Goal: Book appointment/travel/reservation

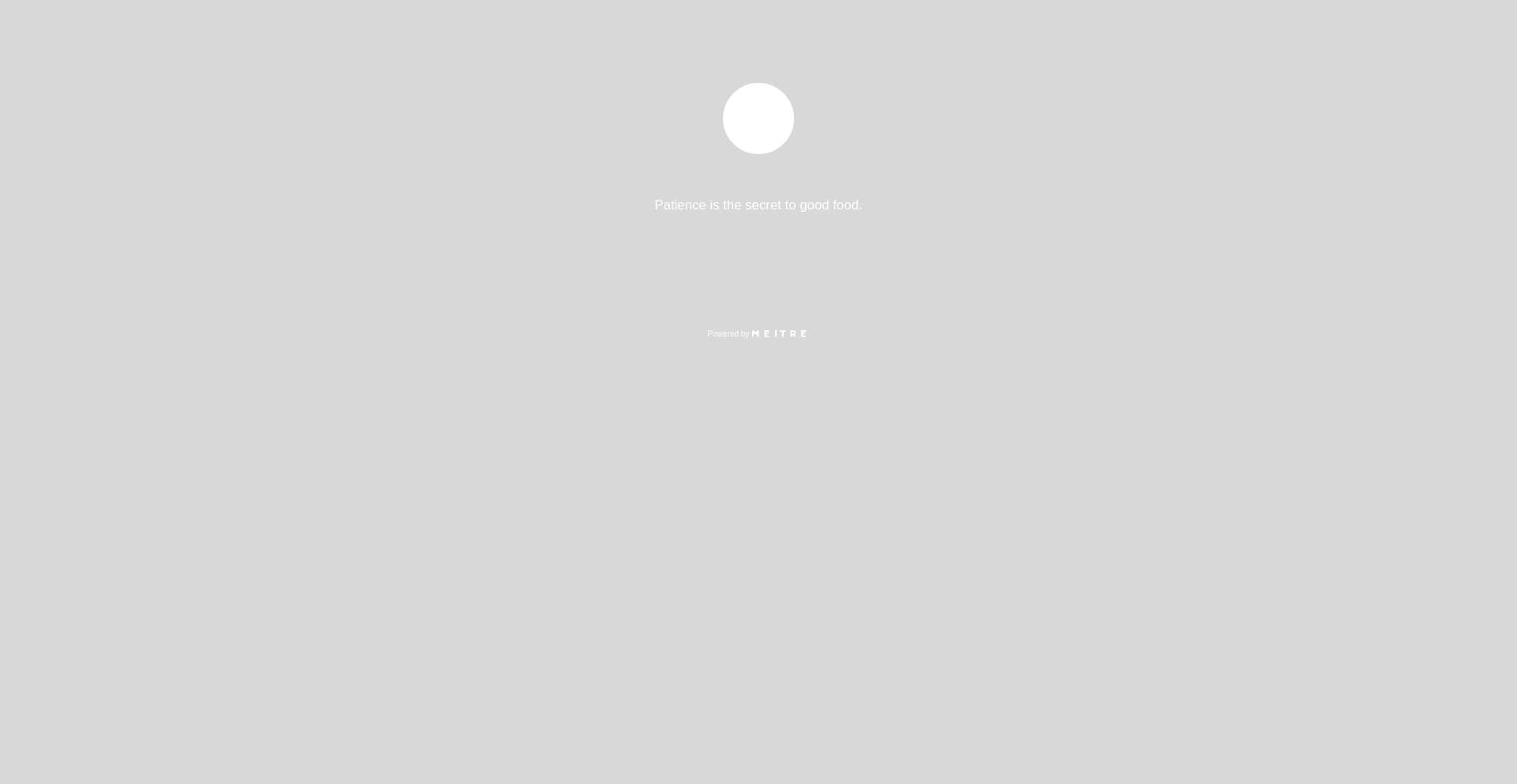
select select "es"
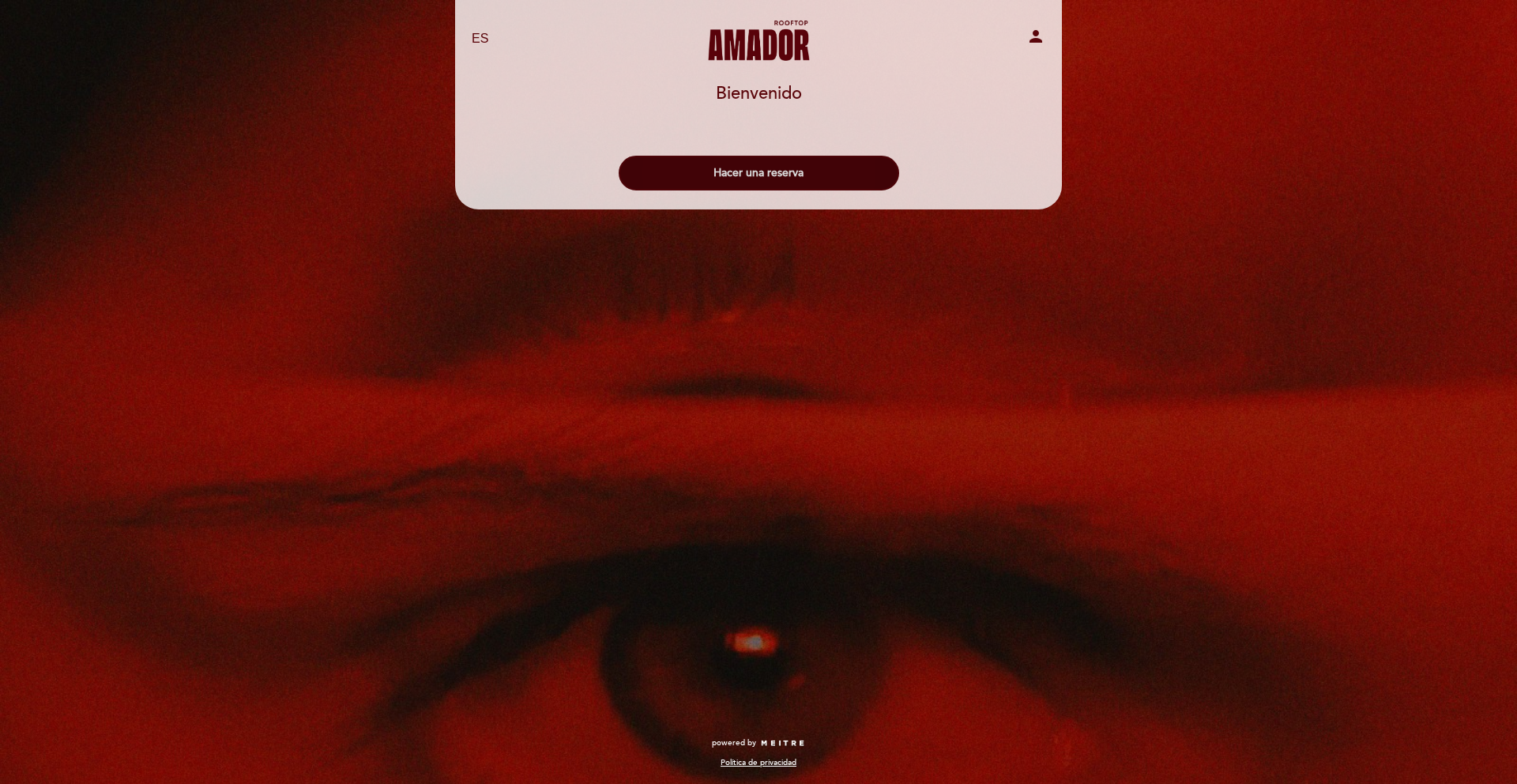
click at [729, 169] on button "Hacer una reserva" at bounding box center [758, 173] width 281 height 35
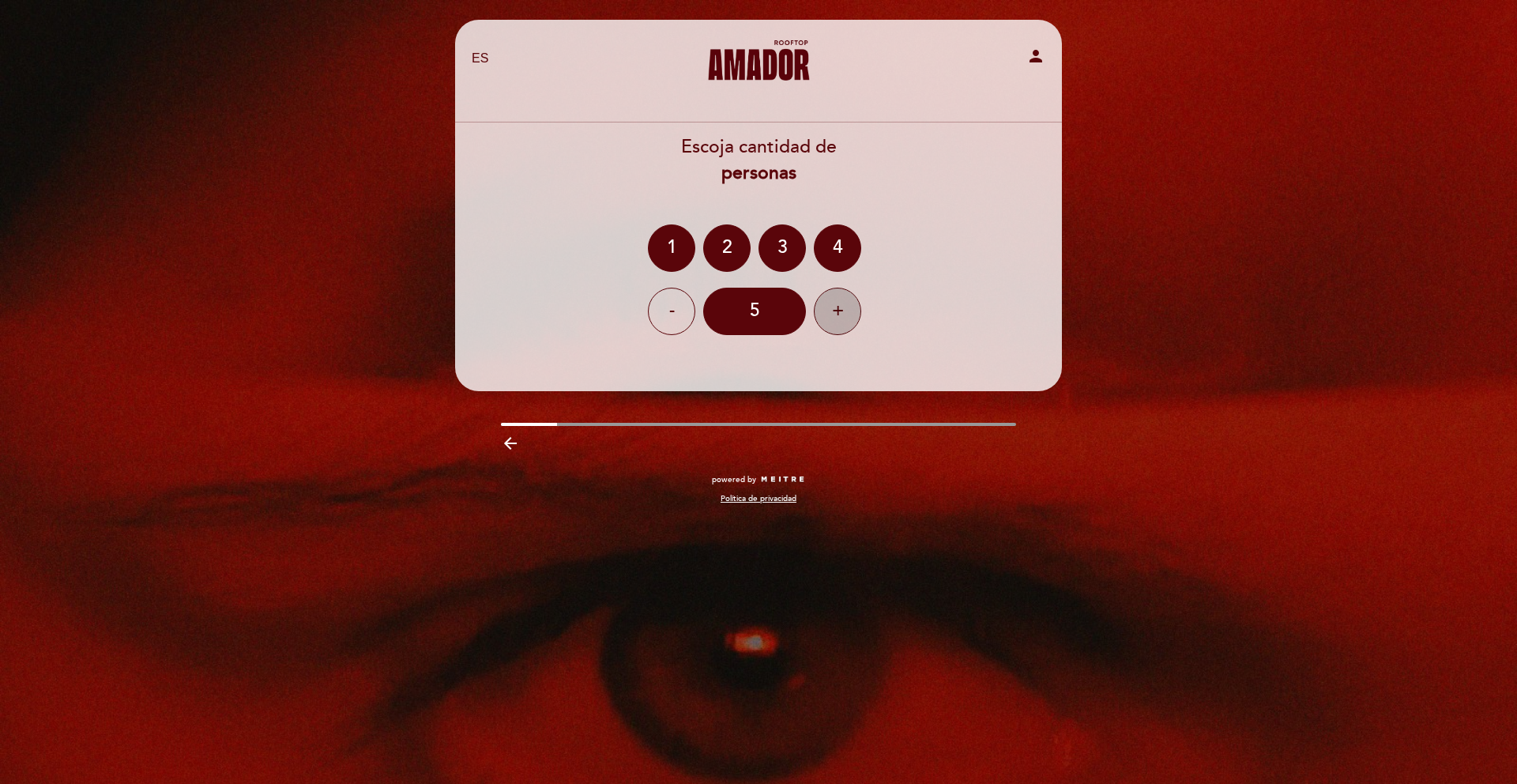
click at [832, 311] on div "+" at bounding box center [838, 312] width 48 height 48
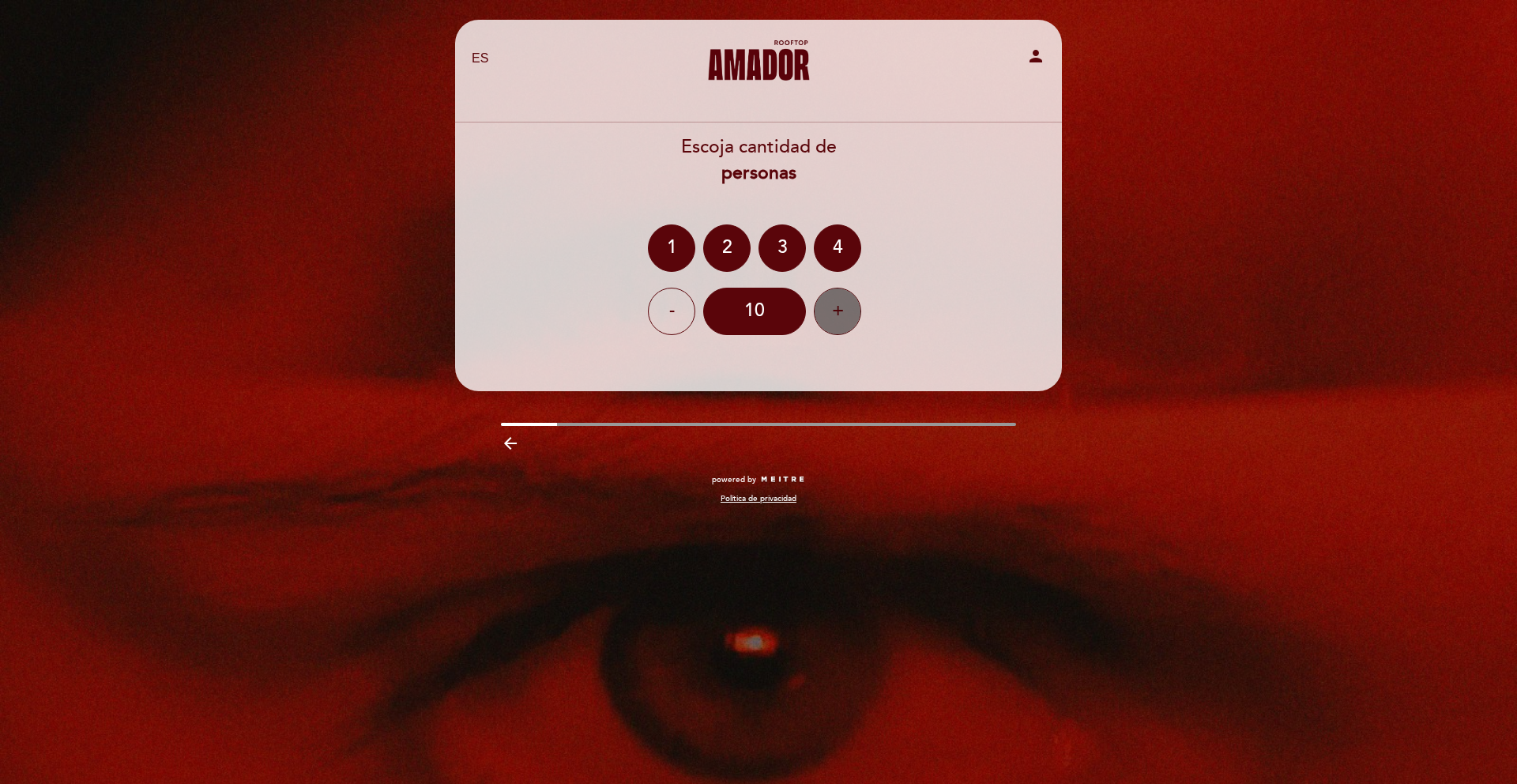
click at [832, 311] on div "+" at bounding box center [838, 312] width 48 height 48
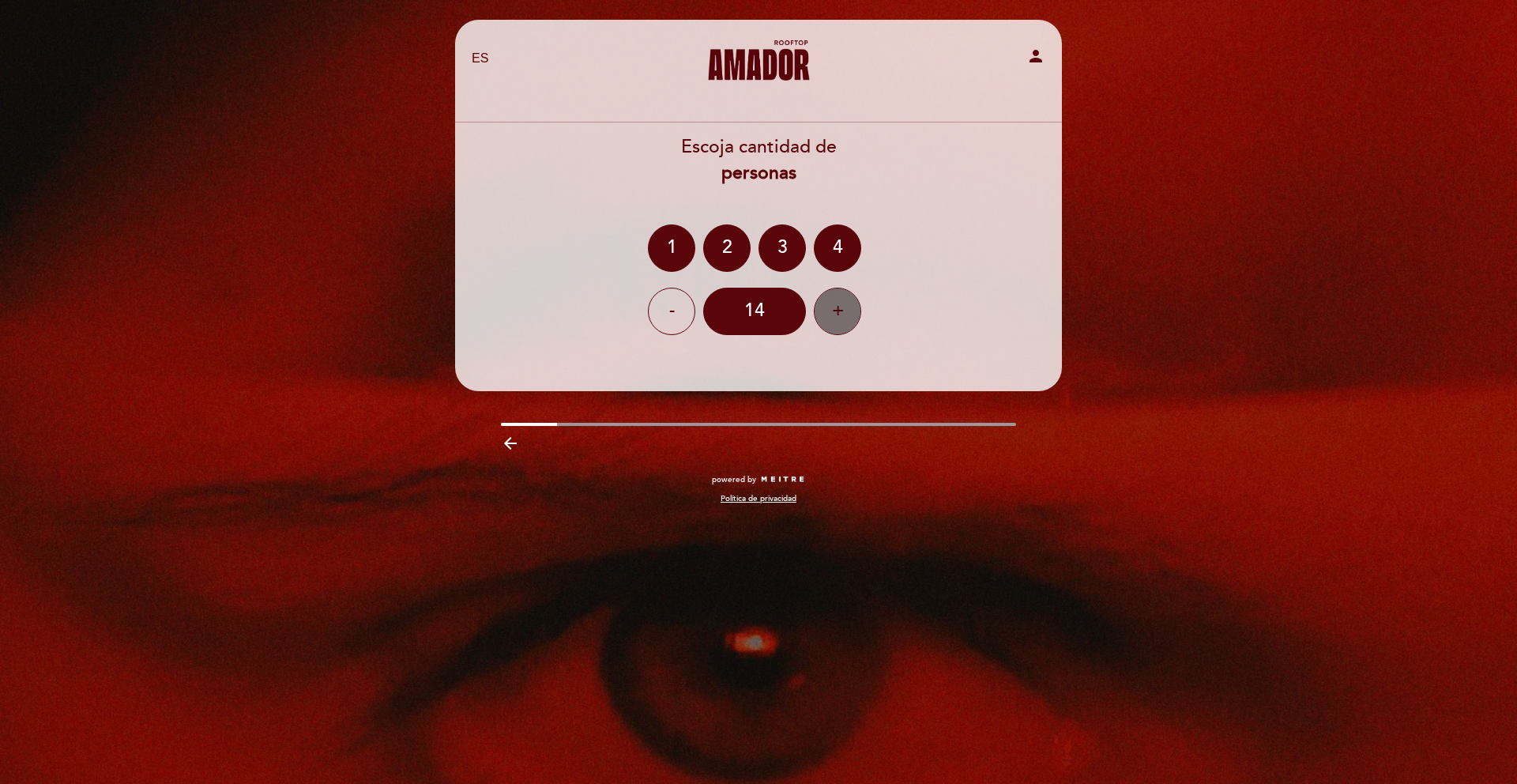
click at [832, 311] on div "+" at bounding box center [838, 312] width 48 height 48
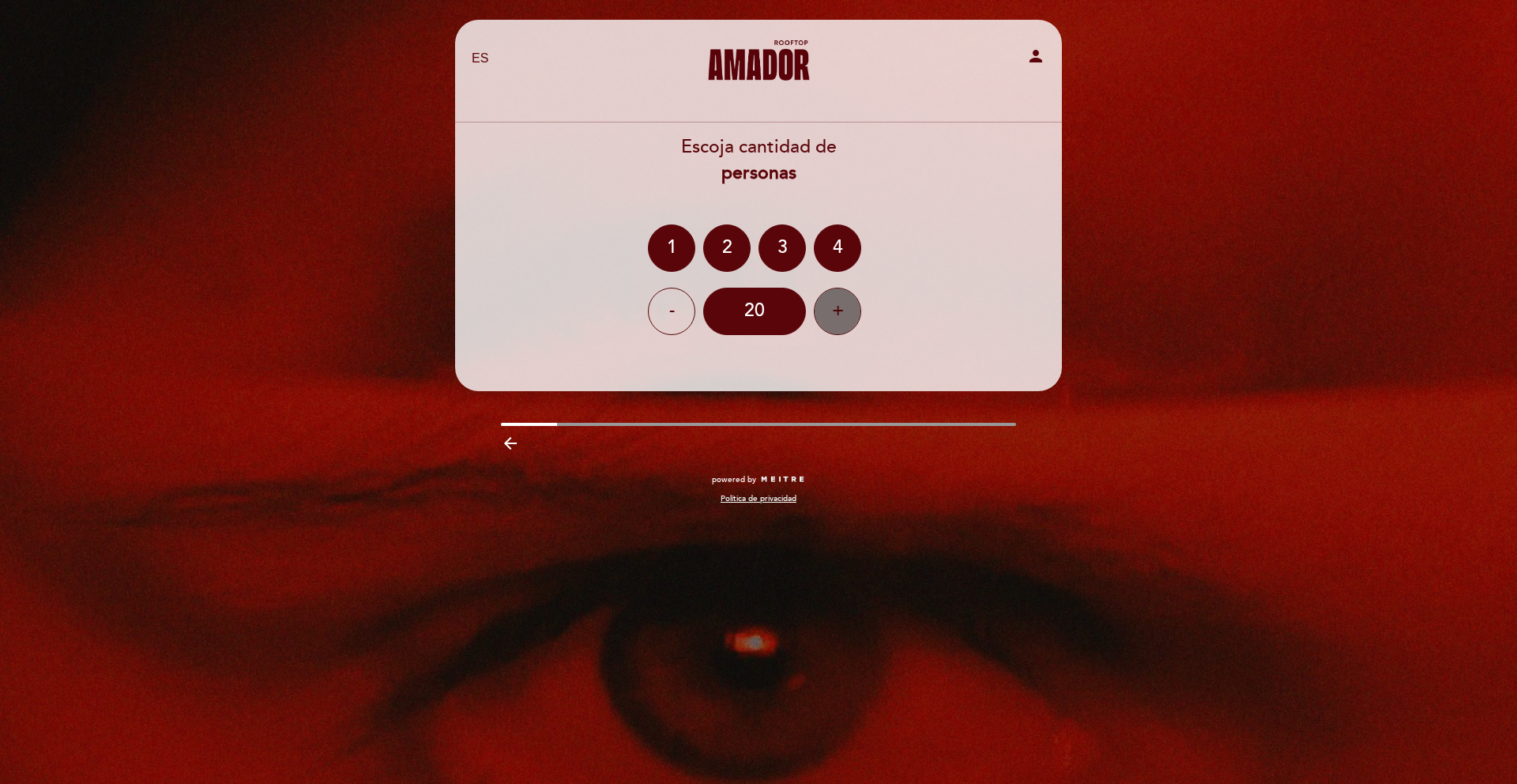
click at [832, 311] on div "+" at bounding box center [838, 312] width 48 height 48
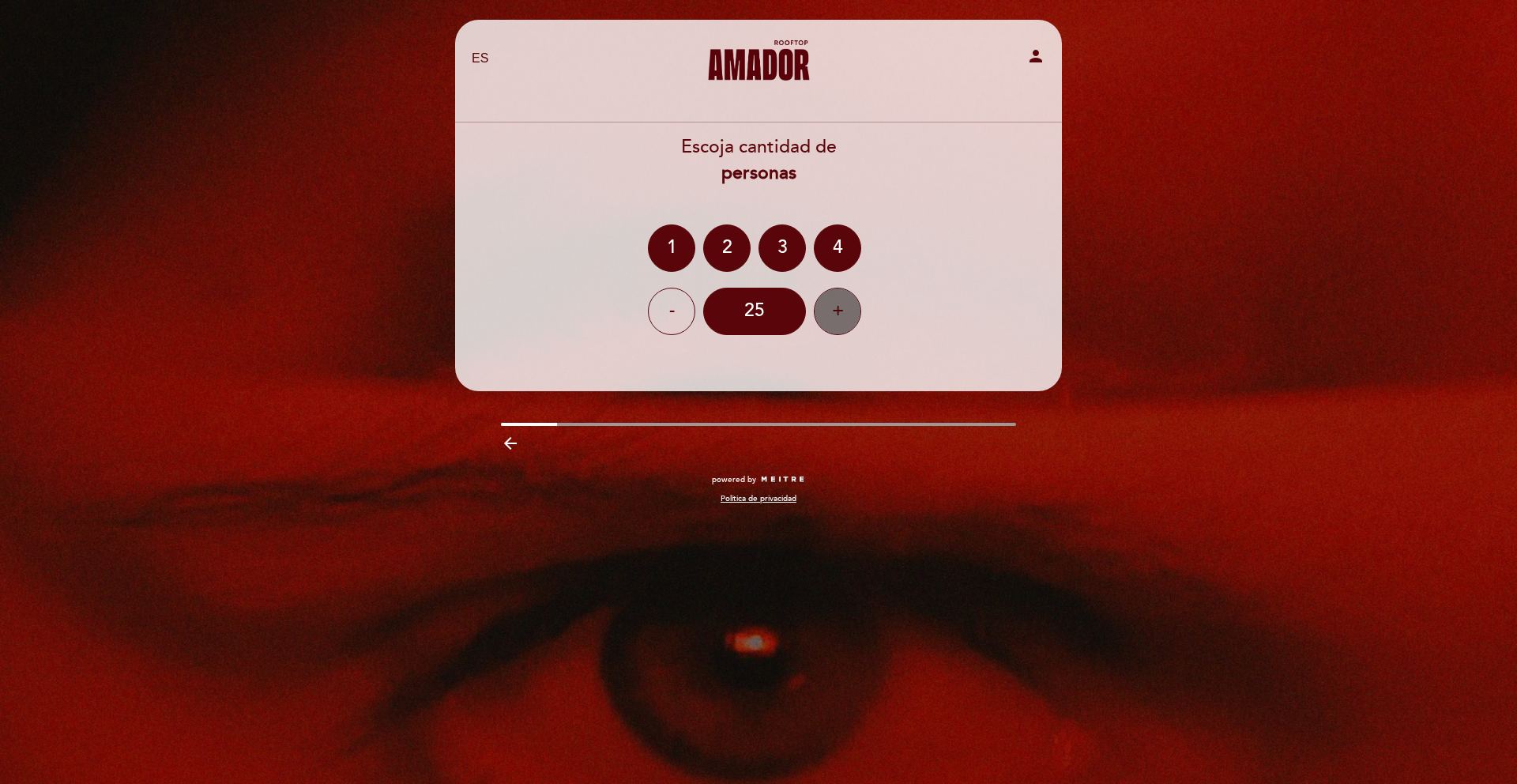
click at [832, 311] on div "+" at bounding box center [838, 312] width 48 height 48
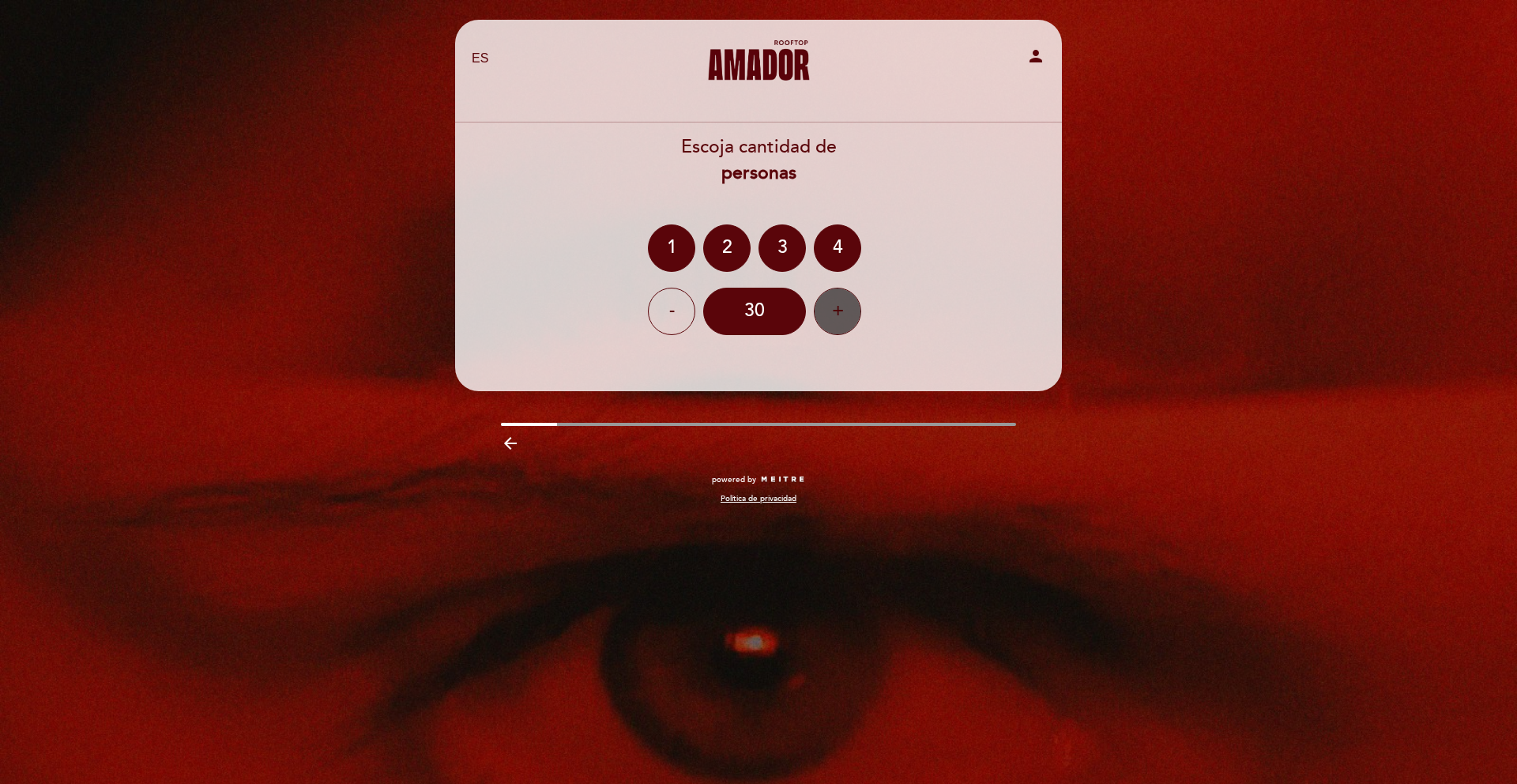
click at [832, 311] on div "+" at bounding box center [838, 312] width 48 height 48
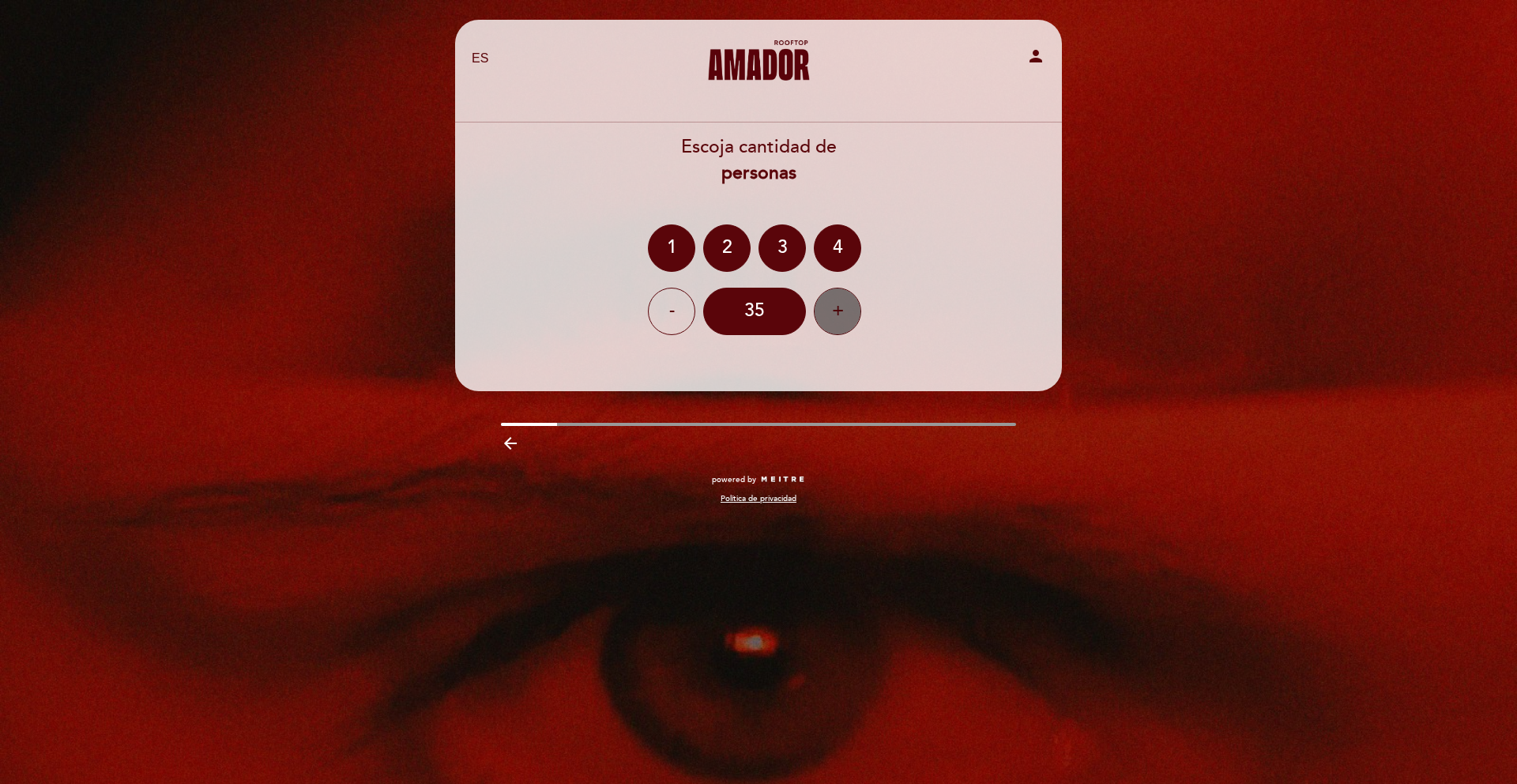
click at [832, 311] on div "+" at bounding box center [838, 312] width 48 height 48
click at [831, 312] on div "+" at bounding box center [838, 312] width 48 height 48
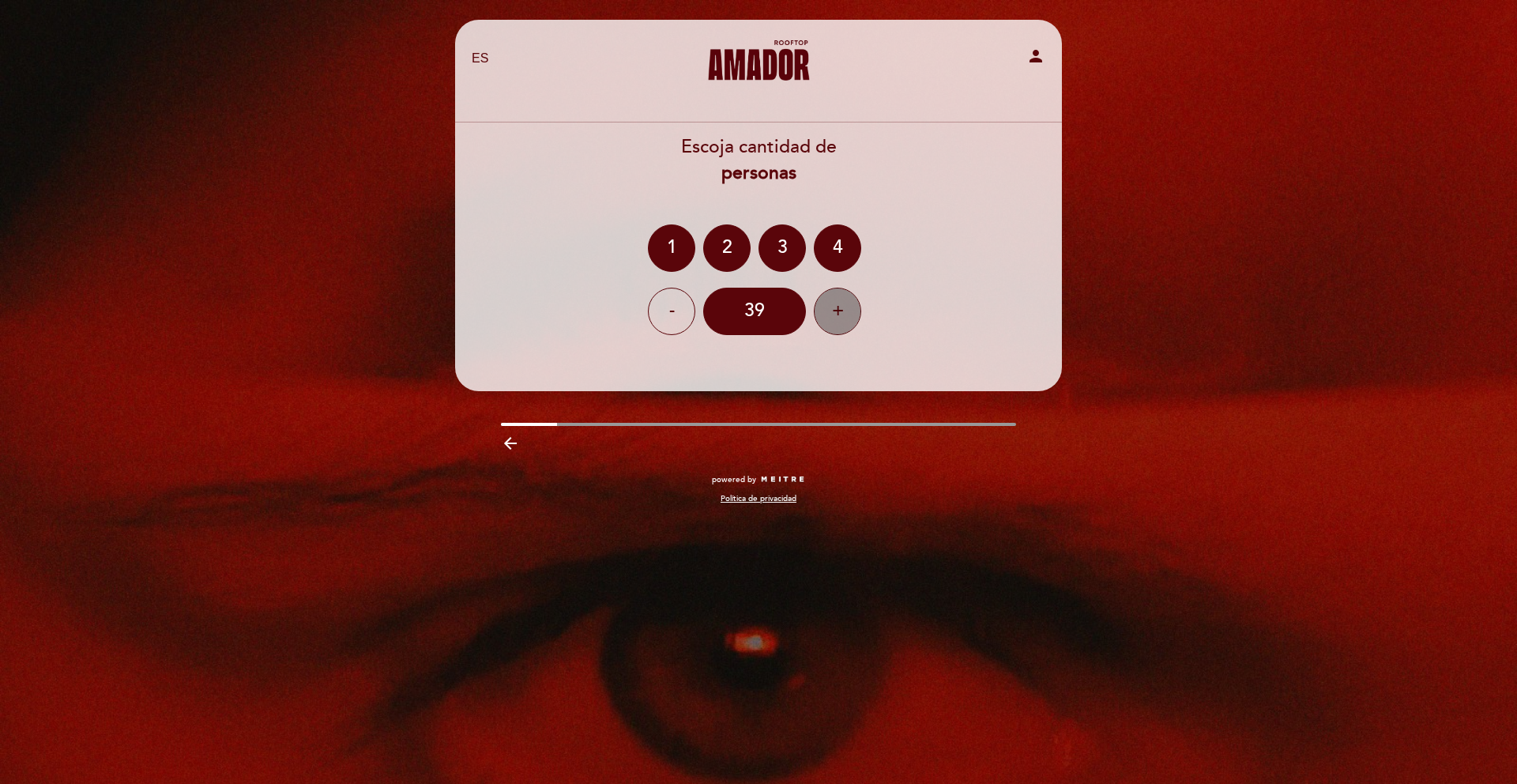
click at [831, 312] on div "+" at bounding box center [838, 312] width 48 height 48
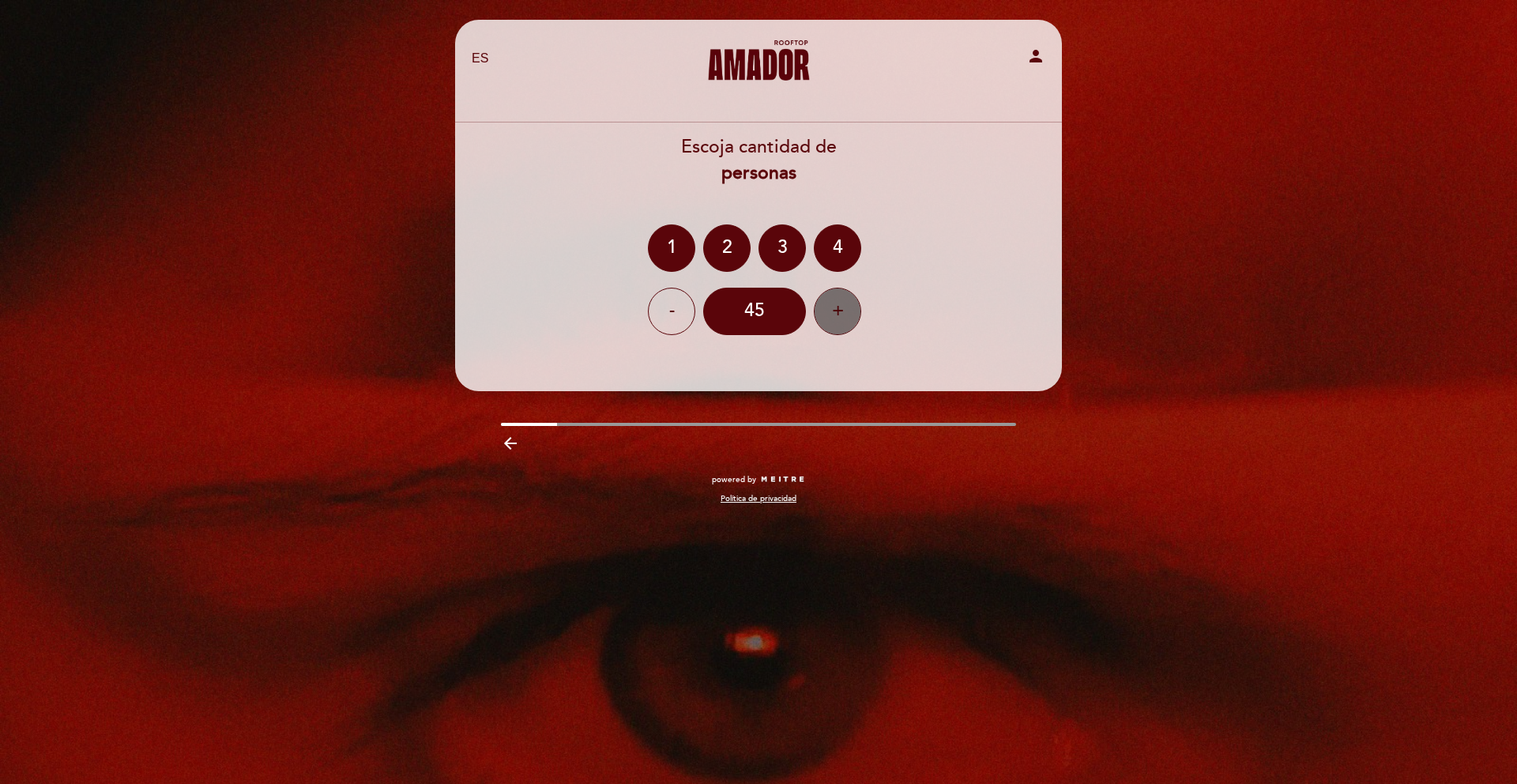
click at [831, 313] on div "+" at bounding box center [838, 312] width 48 height 48
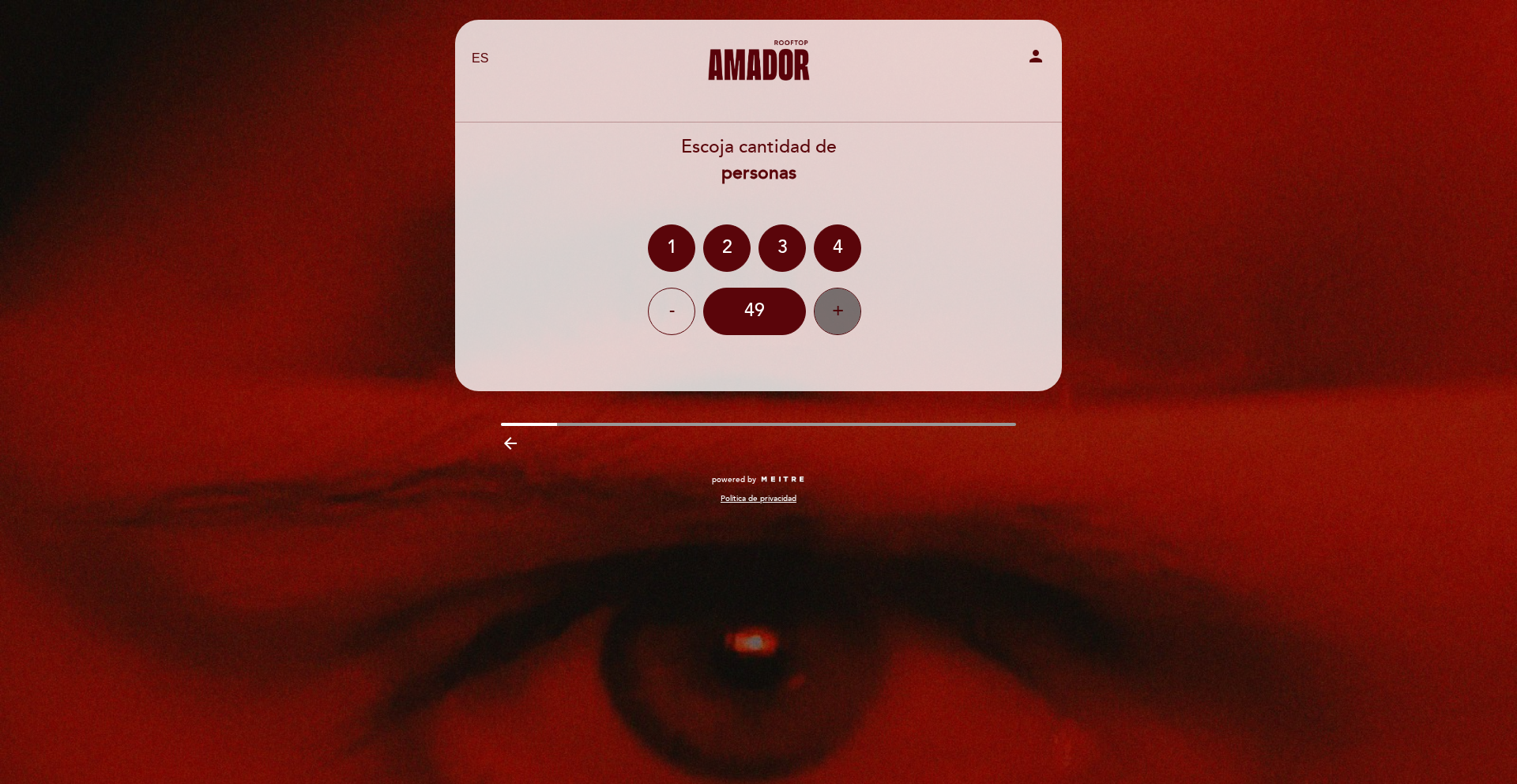
click at [831, 313] on div "+" at bounding box center [838, 312] width 48 height 48
click at [838, 320] on div "+" at bounding box center [838, 312] width 48 height 48
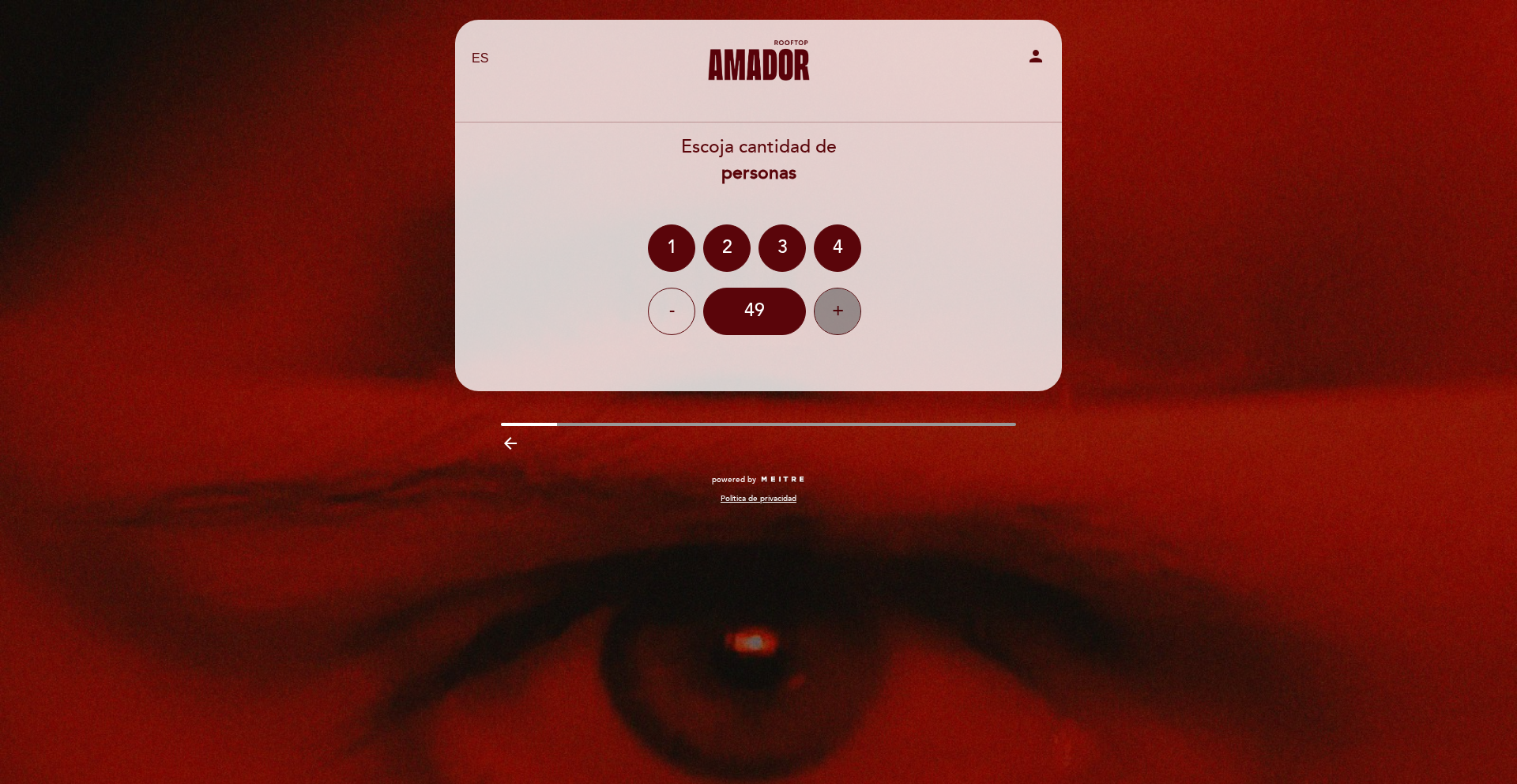
click at [838, 320] on div "+" at bounding box center [838, 312] width 48 height 48
click at [838, 319] on div "+" at bounding box center [838, 312] width 48 height 48
click at [837, 319] on div "+" at bounding box center [838, 312] width 48 height 48
